Goal: Task Accomplishment & Management: Use online tool/utility

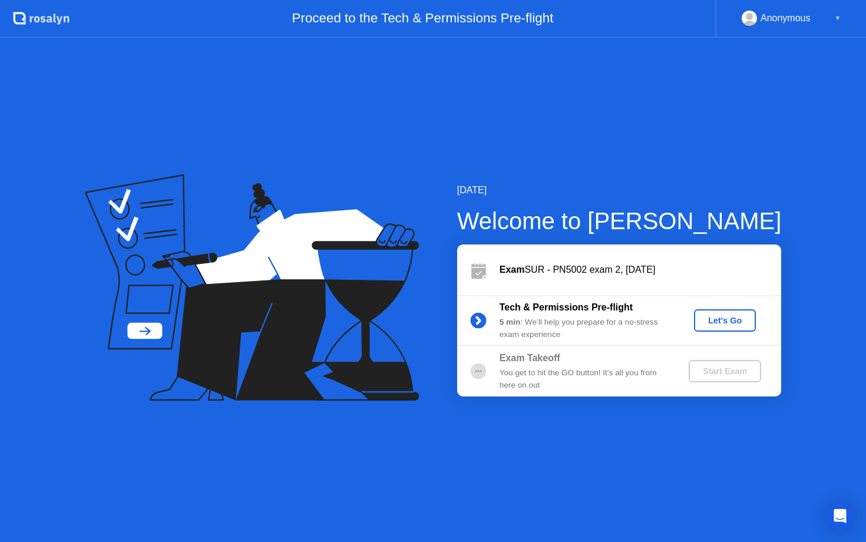
click at [723, 329] on button "Let's Go" at bounding box center [725, 320] width 62 height 22
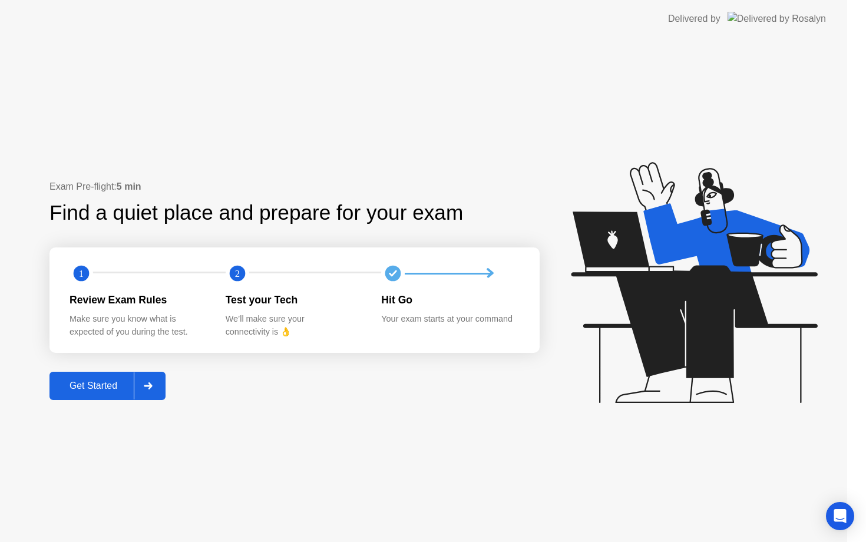
click at [723, 320] on icon at bounding box center [694, 282] width 246 height 241
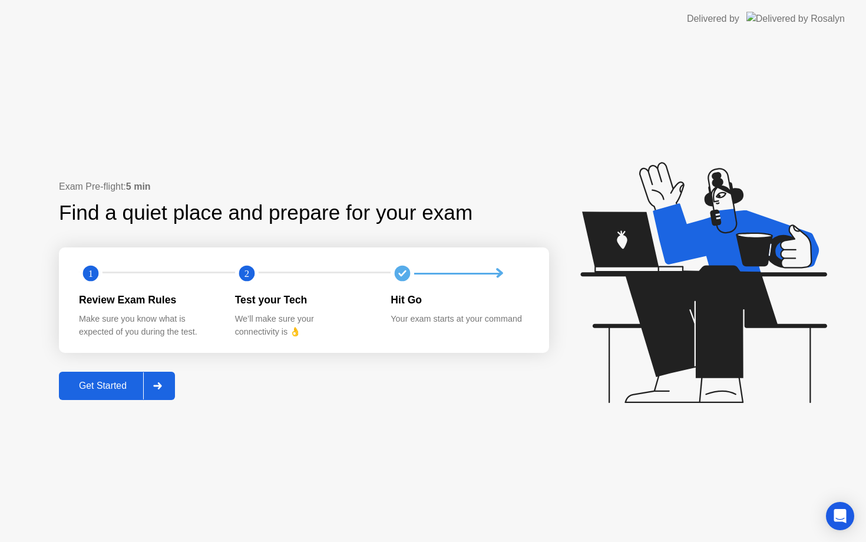
click at [114, 395] on button "Get Started" at bounding box center [117, 386] width 116 height 28
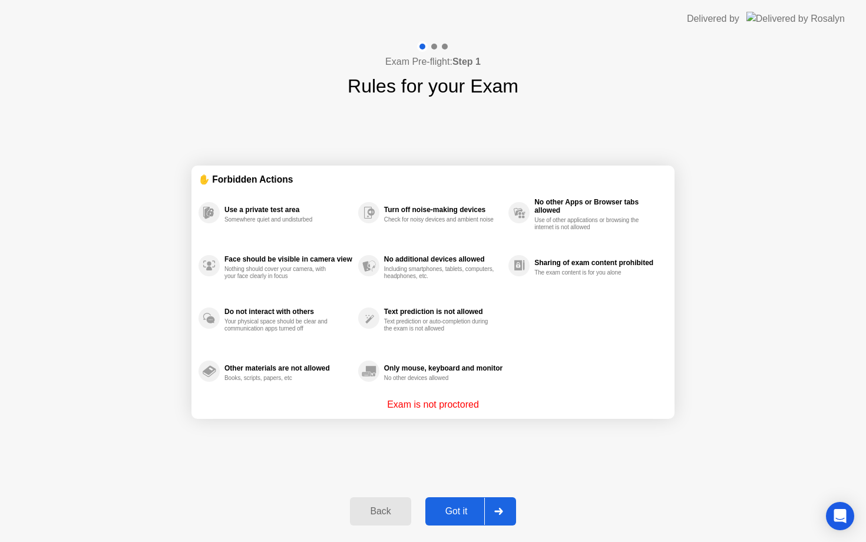
click at [448, 514] on div "Got it" at bounding box center [456, 511] width 55 height 11
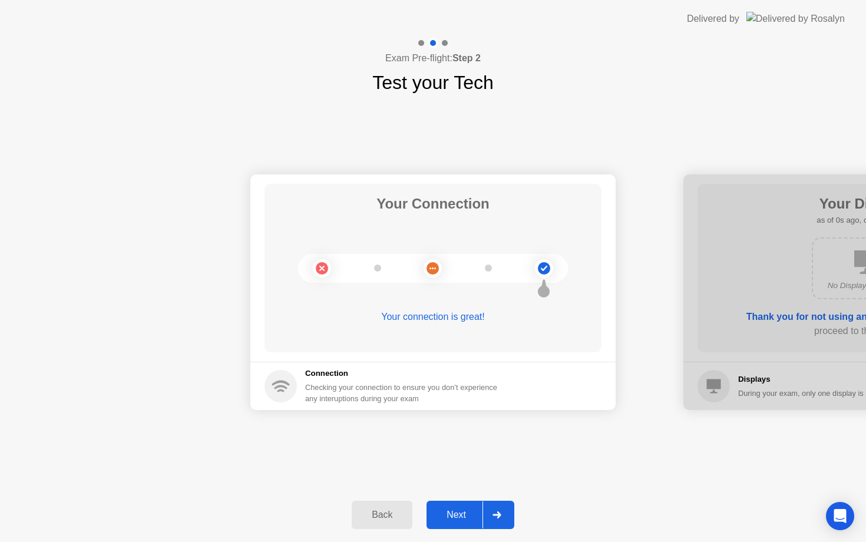
click at [461, 516] on div "Next" at bounding box center [456, 514] width 52 height 11
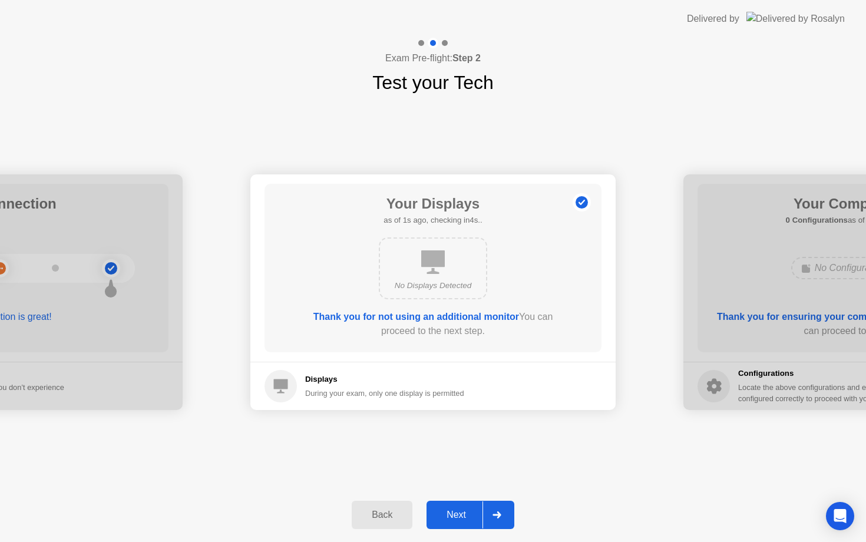
click at [461, 516] on div "Next" at bounding box center [456, 514] width 52 height 11
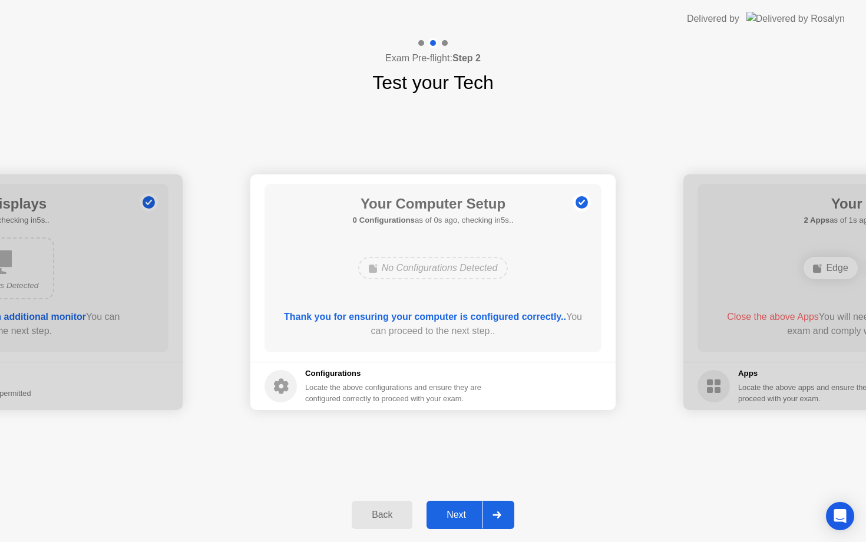
click at [461, 516] on div "Next" at bounding box center [456, 514] width 52 height 11
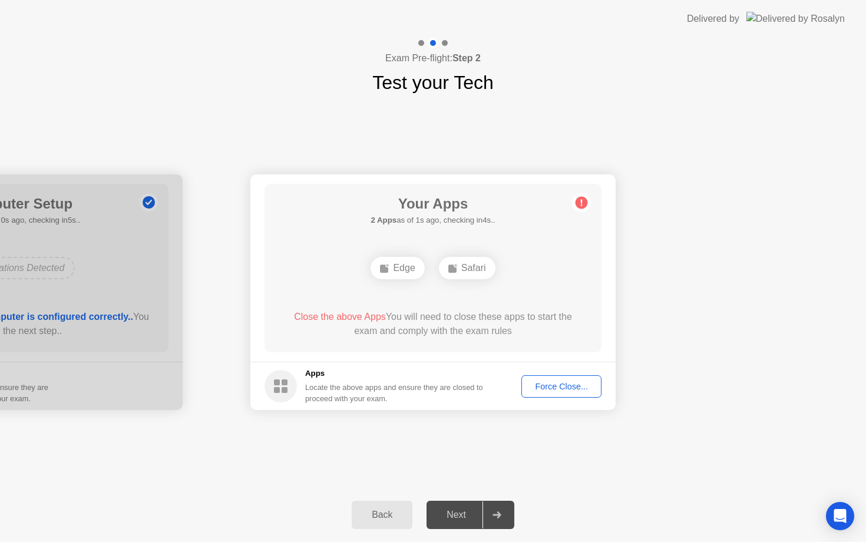
click at [547, 386] on div "Force Close..." at bounding box center [561, 386] width 72 height 9
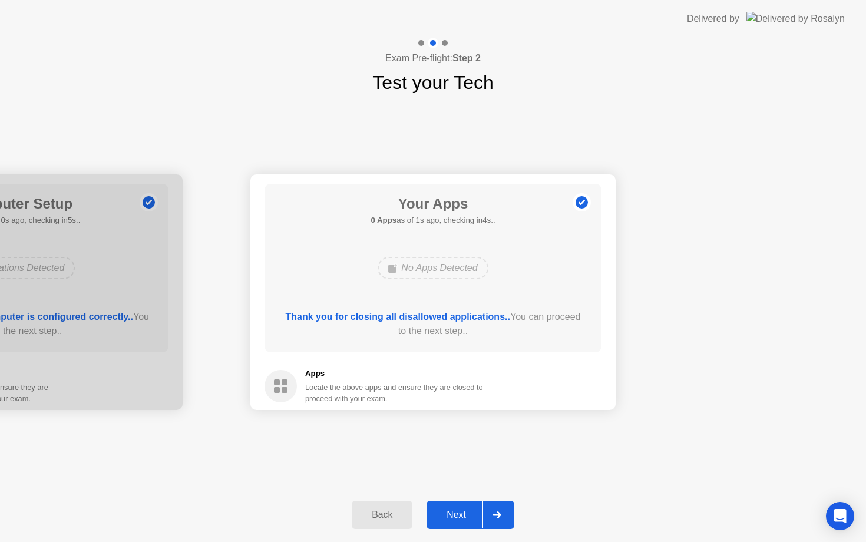
click at [458, 512] on div "Next" at bounding box center [456, 514] width 52 height 11
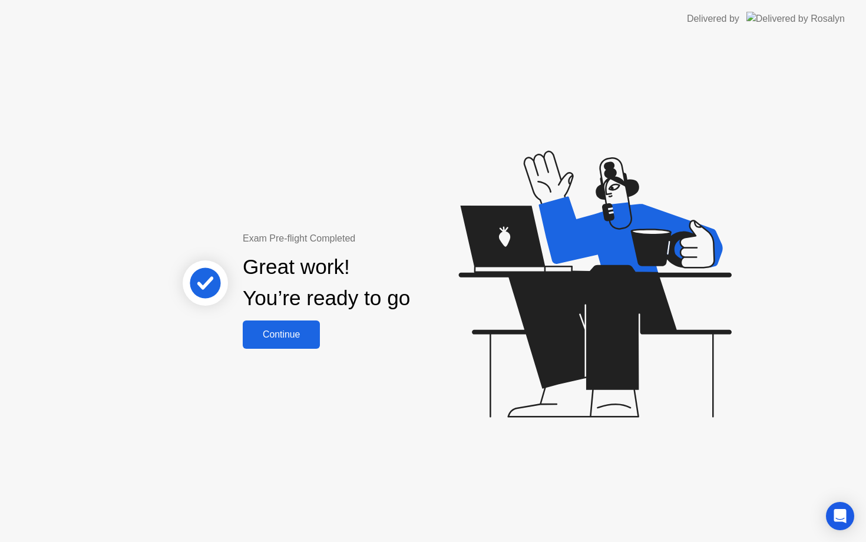
click at [294, 346] on button "Continue" at bounding box center [281, 334] width 77 height 28
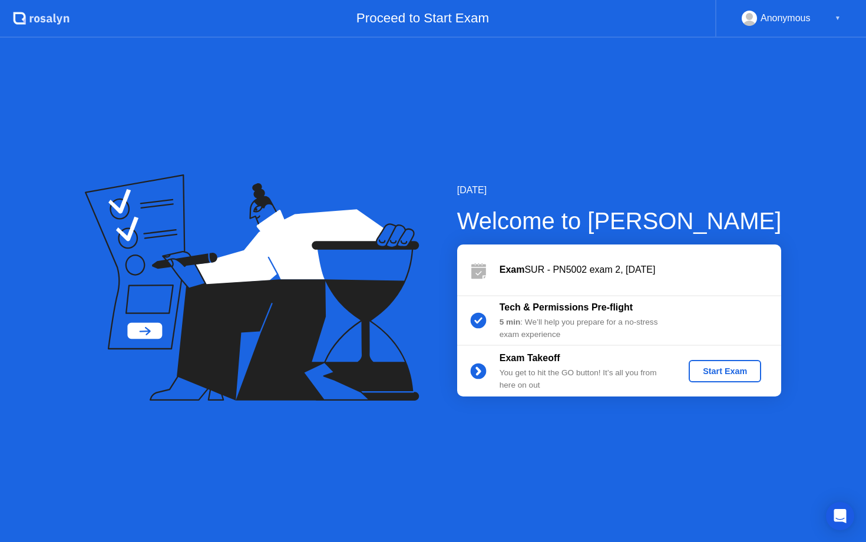
click at [738, 367] on div "Start Exam" at bounding box center [724, 370] width 63 height 9
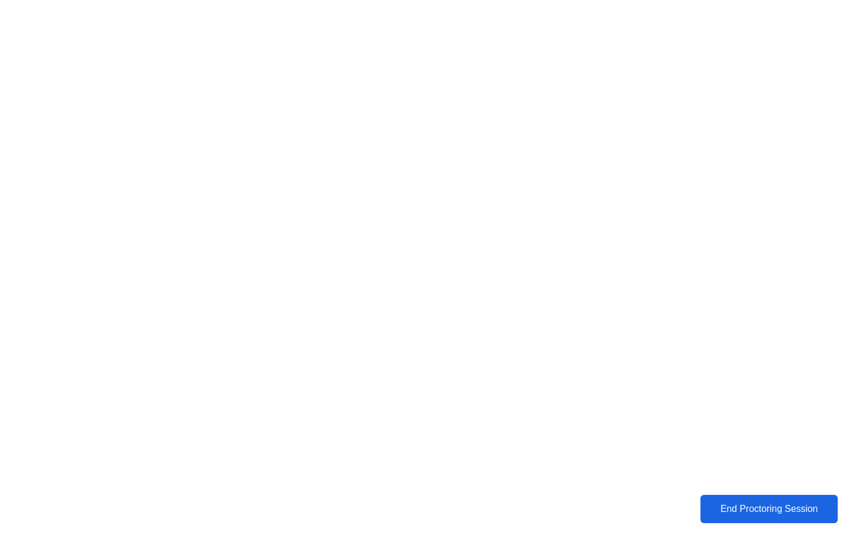
click at [715, 514] on div "End Proctoring Session" at bounding box center [768, 509] width 131 height 11
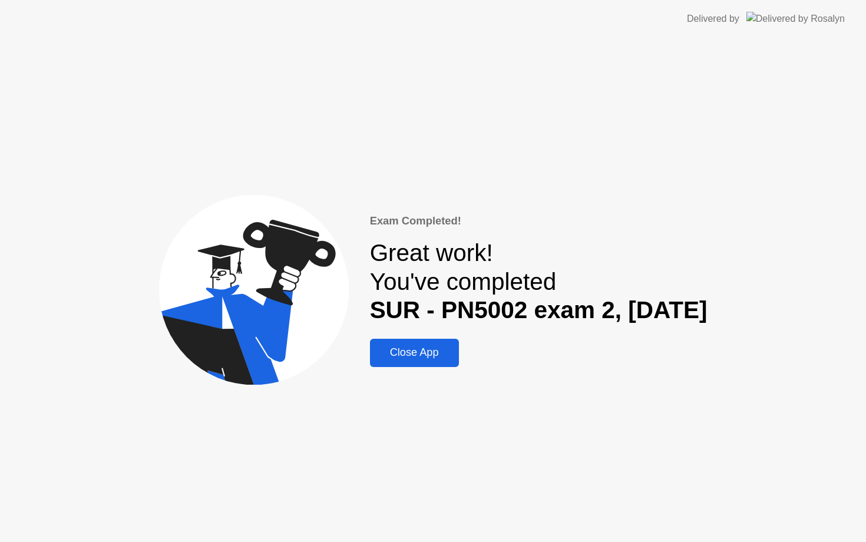
click at [378, 357] on div "Close App" at bounding box center [414, 352] width 82 height 12
